Goal: Transaction & Acquisition: Download file/media

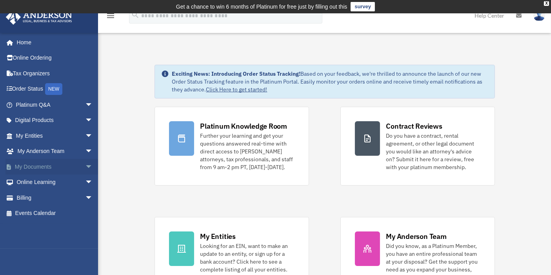
click at [53, 167] on link "My Documents arrow_drop_down" at bounding box center [54, 167] width 99 height 16
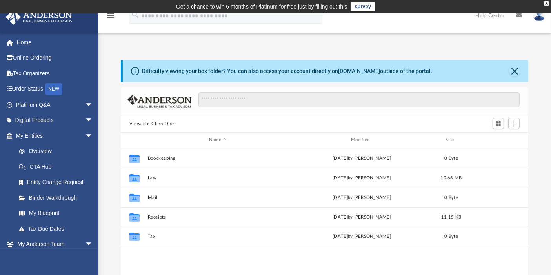
scroll to position [171, 401]
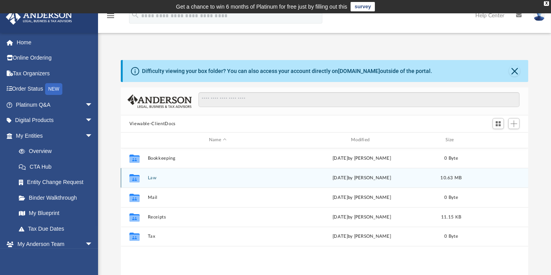
click at [144, 176] on div "Collaborated Folder" at bounding box center [135, 177] width 20 height 13
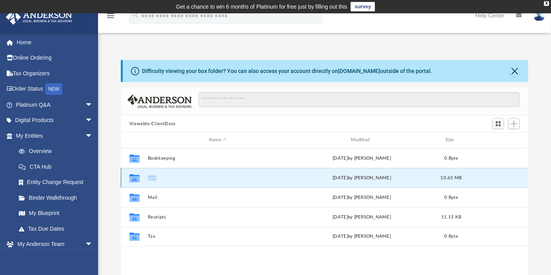
click at [144, 176] on div "Collaborated Folder" at bounding box center [135, 177] width 20 height 13
click at [154, 176] on button "Law" at bounding box center [217, 177] width 140 height 5
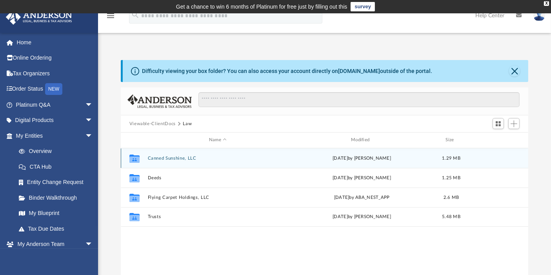
click at [163, 154] on div "Collaborated Folder Canned Sunshine, LLC today by Heather Reynolds 1.29 MB" at bounding box center [325, 158] width 408 height 20
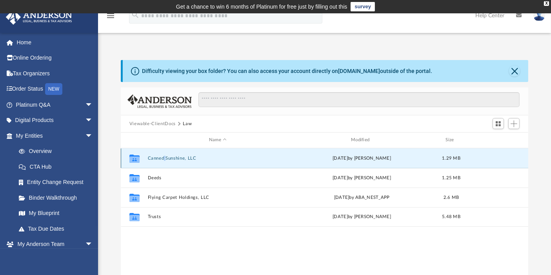
click at [163, 154] on div "Collaborated Folder Canned Sunshine, LLC today by Heather Reynolds 1.29 MB" at bounding box center [325, 158] width 408 height 20
click at [163, 157] on button "Canned Sunshine, LLC" at bounding box center [217, 158] width 140 height 5
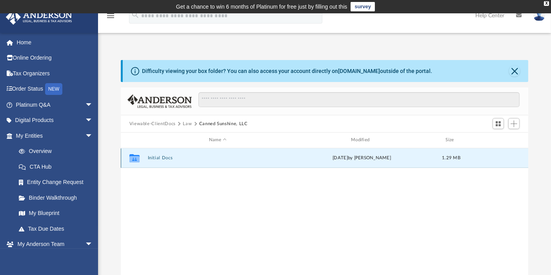
click at [163, 157] on button "Initial Docs" at bounding box center [217, 157] width 140 height 5
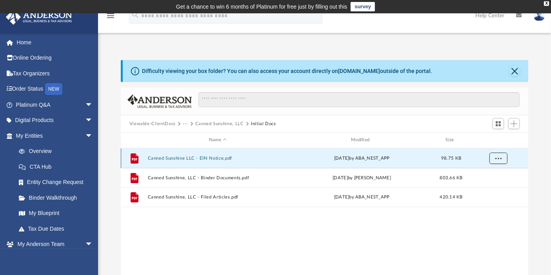
click at [499, 157] on span "More options" at bounding box center [498, 158] width 6 height 4
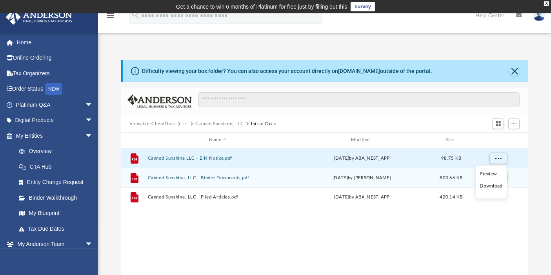
click at [366, 181] on div "today by Heather Reynolds" at bounding box center [361, 177] width 140 height 7
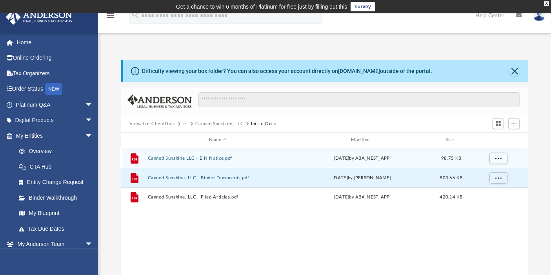
click at [367, 158] on div "today by ABA_NEST_APP" at bounding box center [361, 157] width 140 height 7
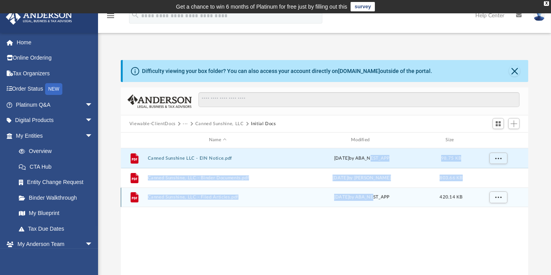
click at [369, 200] on div "today by ABA_NEST_APP" at bounding box center [361, 197] width 140 height 7
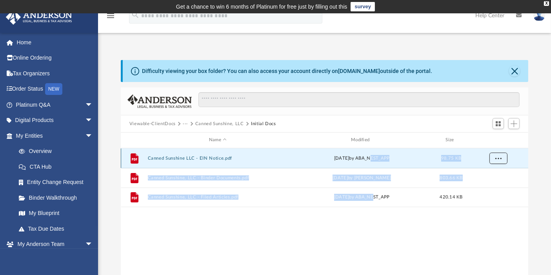
click at [497, 158] on span "More options" at bounding box center [498, 158] width 6 height 4
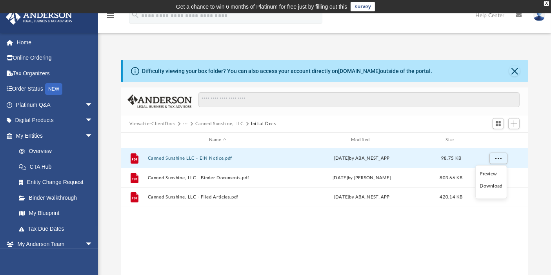
click at [488, 185] on li "Download" at bounding box center [490, 186] width 23 height 8
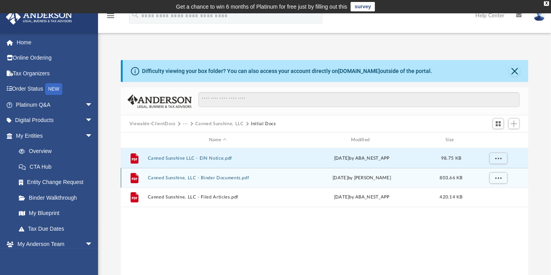
click at [488, 185] on div "File Canned Sunshine, LLC - Binder Documents.pdf today by Heather Reynolds 803.…" at bounding box center [325, 178] width 408 height 20
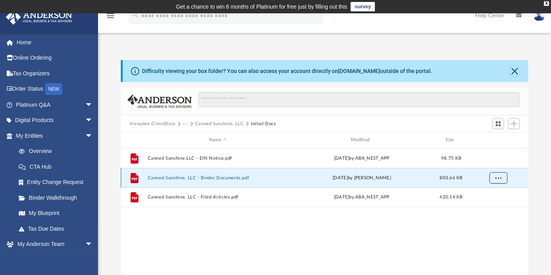
click at [496, 177] on span "More options" at bounding box center [498, 177] width 6 height 4
click at [495, 206] on li "Download" at bounding box center [490, 205] width 23 height 8
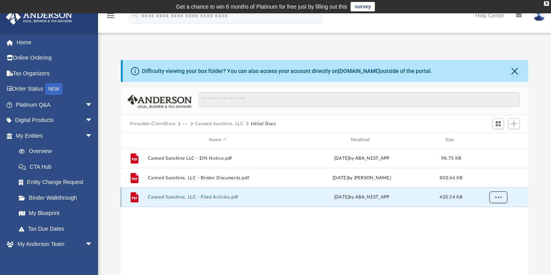
click at [496, 199] on button "More options" at bounding box center [498, 197] width 18 height 12
click at [495, 228] on li "Download" at bounding box center [490, 225] width 23 height 8
